Goal: Information Seeking & Learning: Learn about a topic

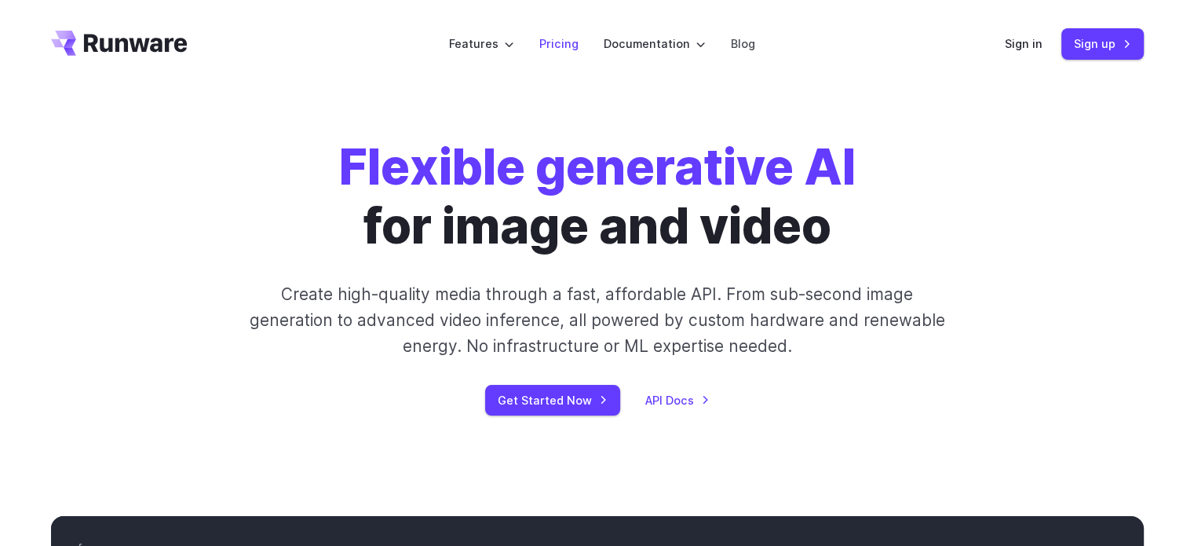
click at [558, 42] on link "Pricing" at bounding box center [558, 44] width 39 height 18
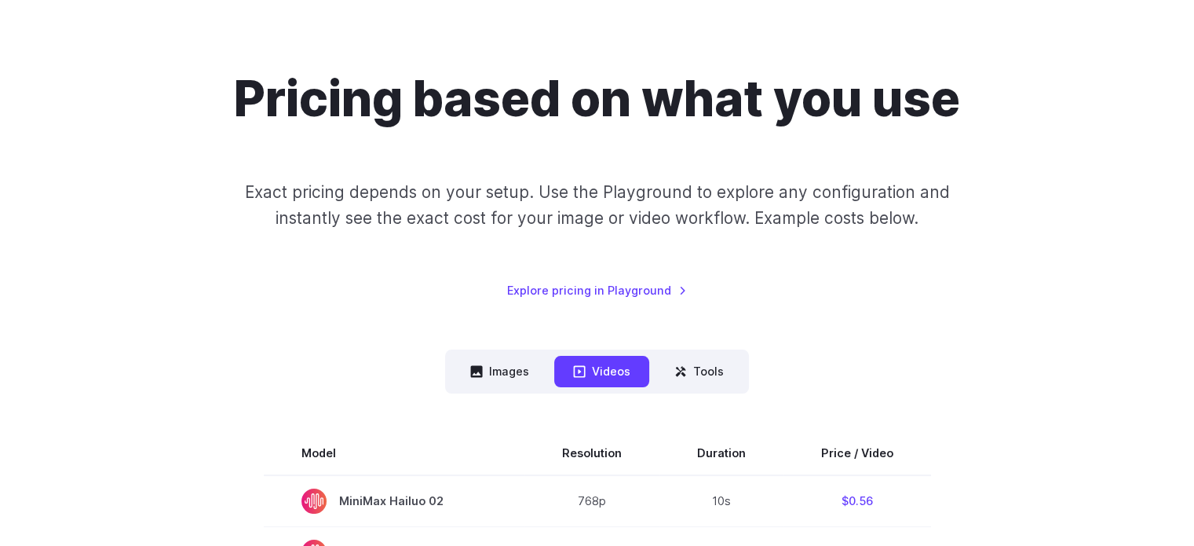
scroll to position [236, 0]
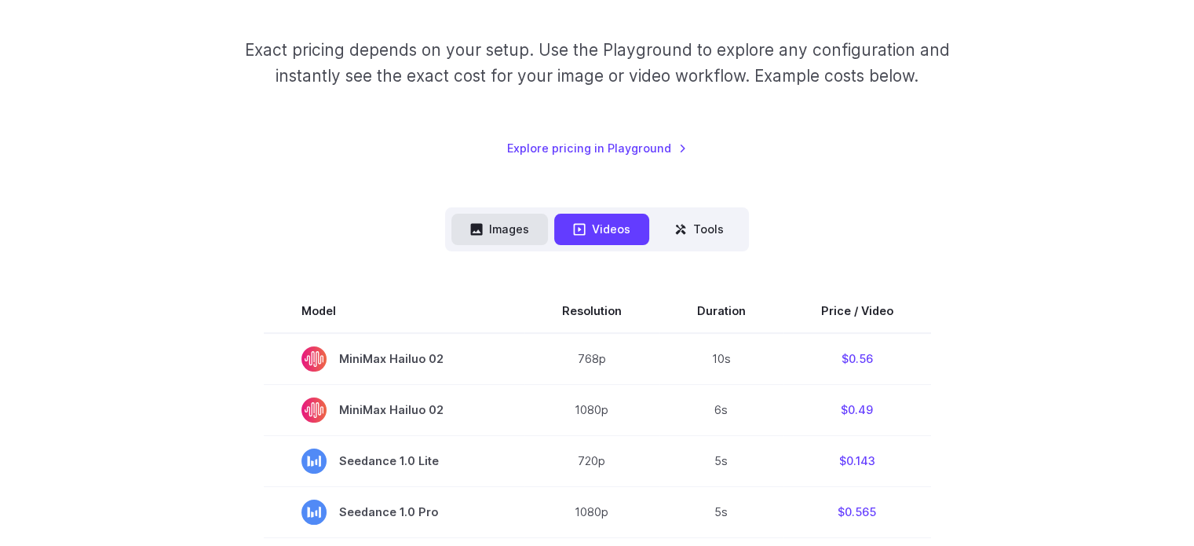
click at [502, 230] on button "Images" at bounding box center [499, 229] width 97 height 31
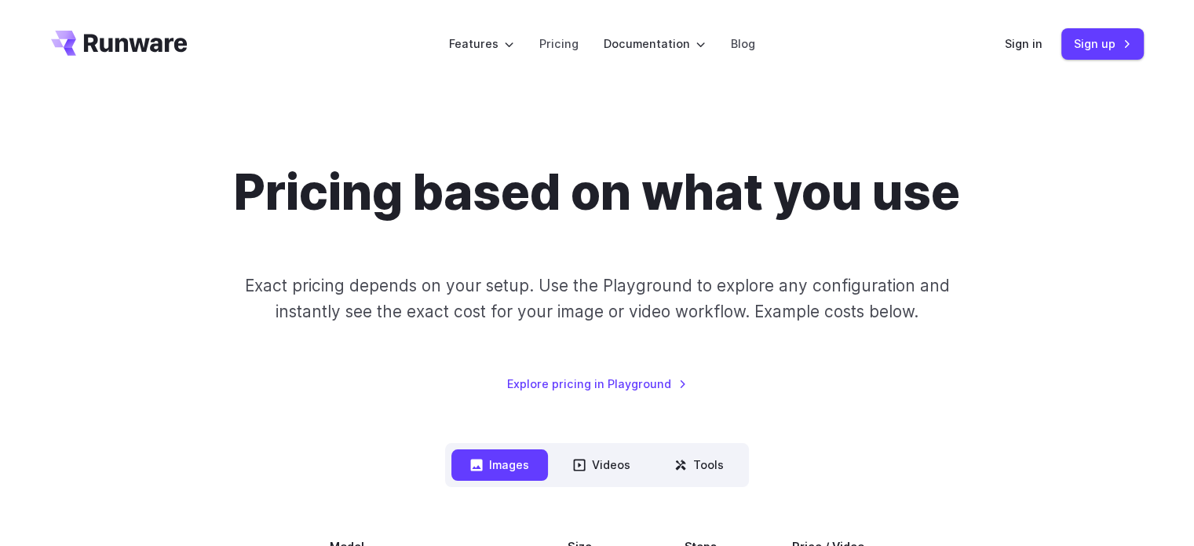
scroll to position [314, 0]
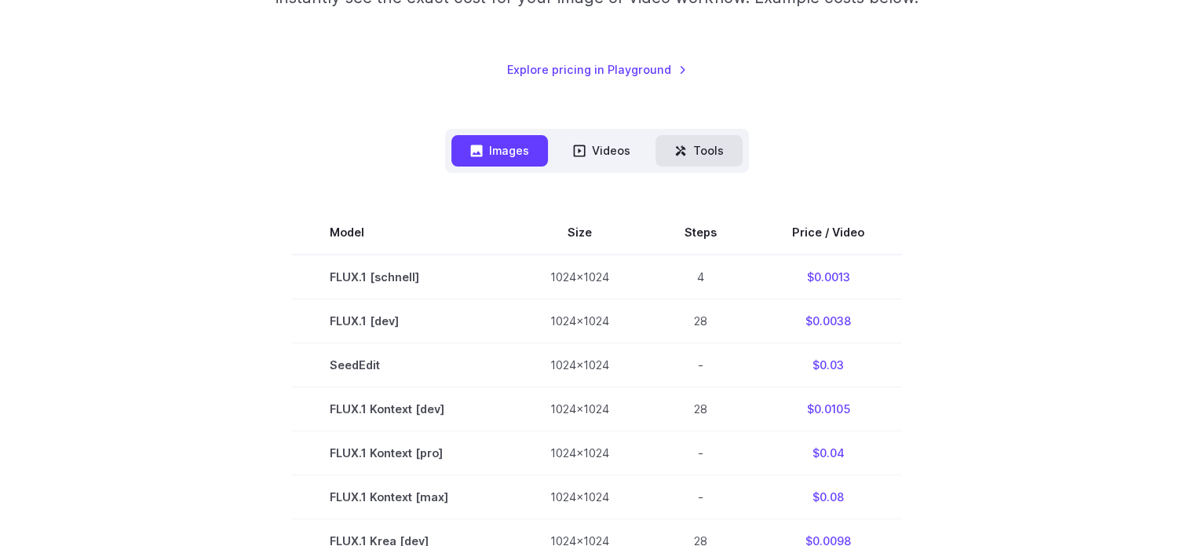
click at [660, 146] on button "Tools" at bounding box center [699, 150] width 87 height 31
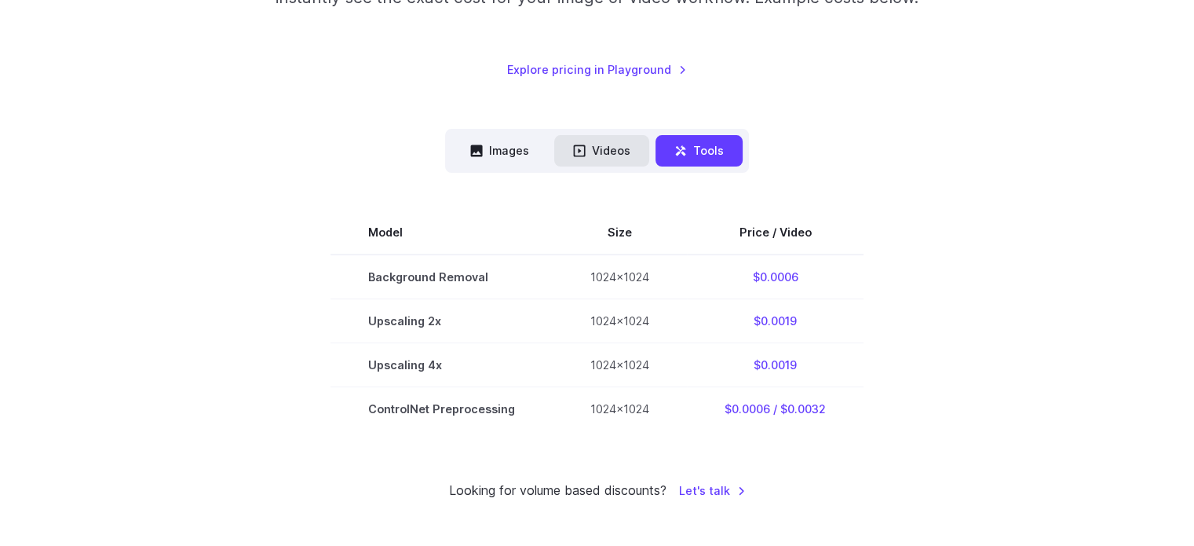
click at [595, 152] on button "Videos" at bounding box center [601, 150] width 95 height 31
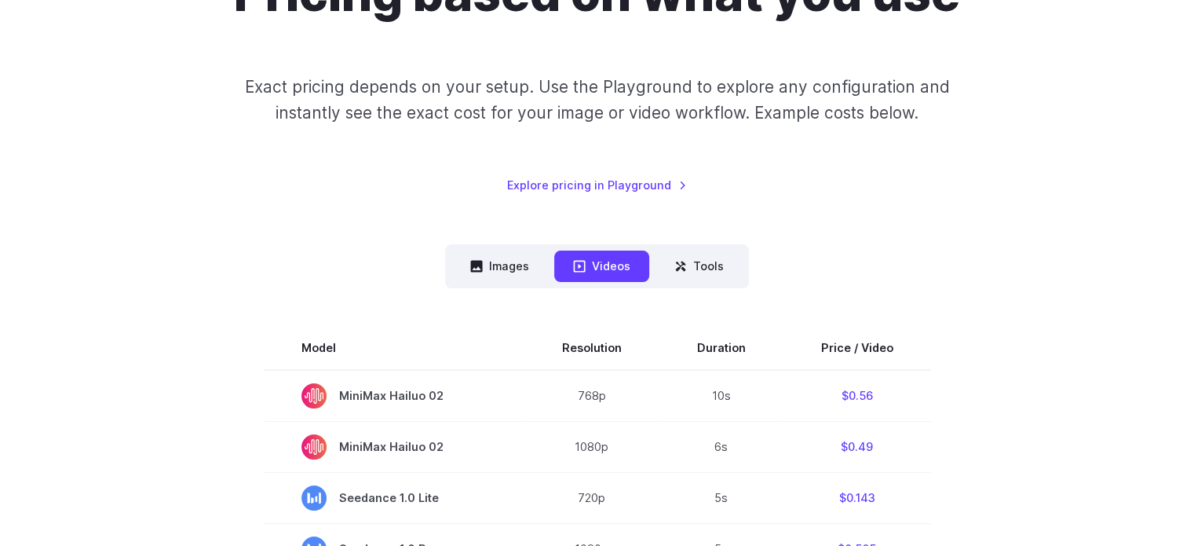
scroll to position [0, 0]
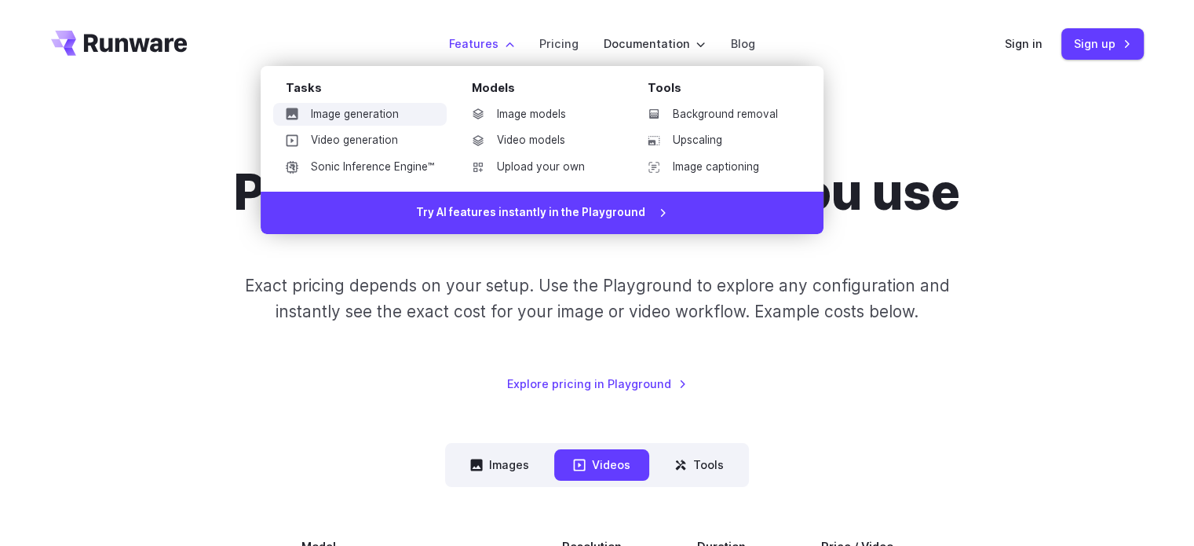
click at [383, 116] on link "Image generation" at bounding box center [360, 115] width 174 height 24
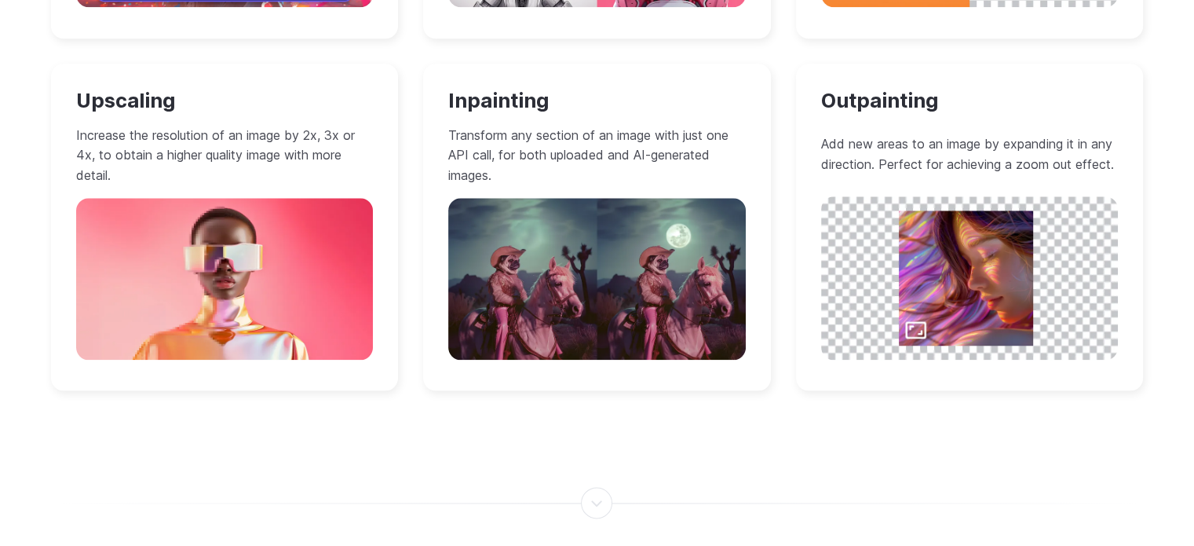
scroll to position [1806, 0]
